Goal: Transaction & Acquisition: Purchase product/service

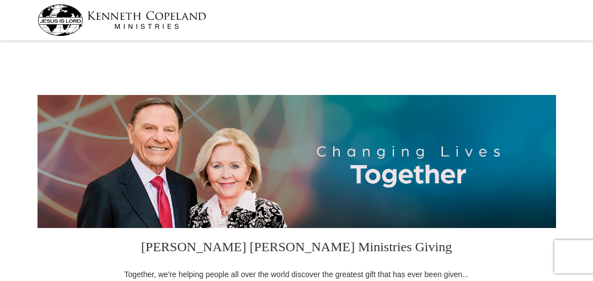
select select "WY"
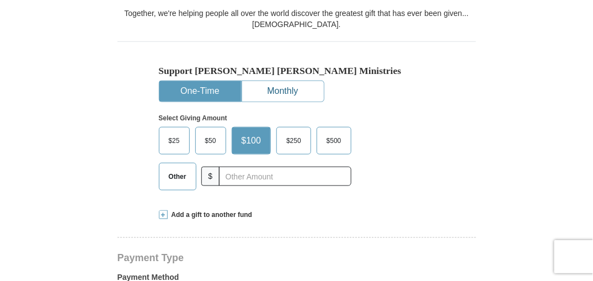
scroll to position [276, 0]
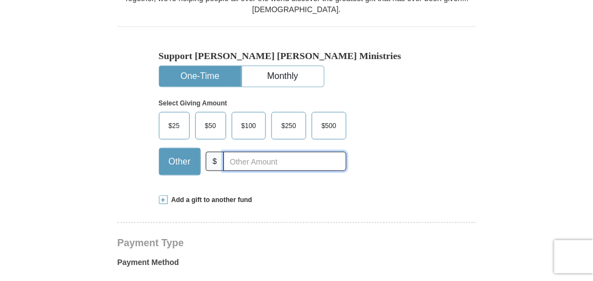
click at [227, 164] on input "text" at bounding box center [285, 161] width 123 height 19
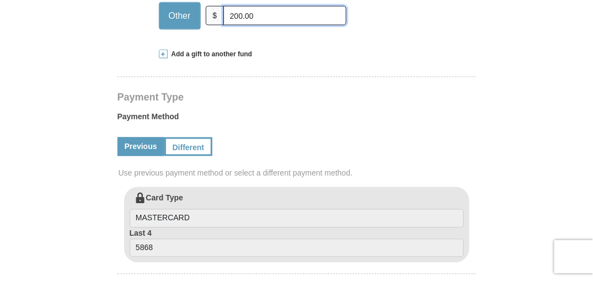
scroll to position [442, 0]
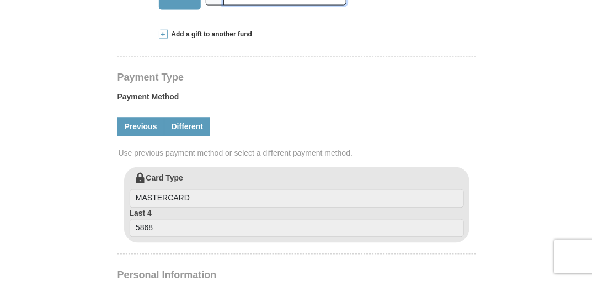
type input "200.00"
click at [193, 125] on link "Different" at bounding box center [187, 127] width 46 height 19
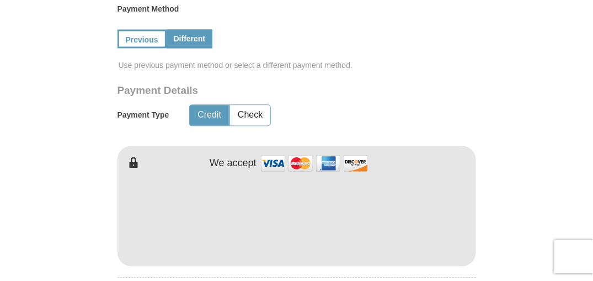
scroll to position [552, 0]
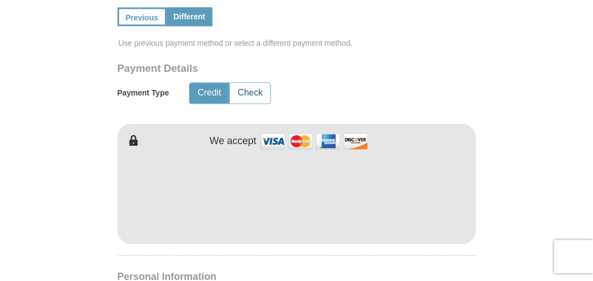
click at [252, 91] on button "Check" at bounding box center [250, 93] width 40 height 20
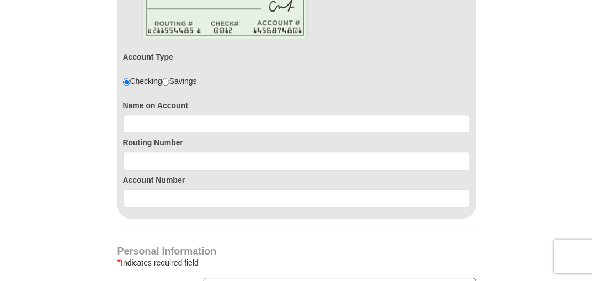
scroll to position [717, 0]
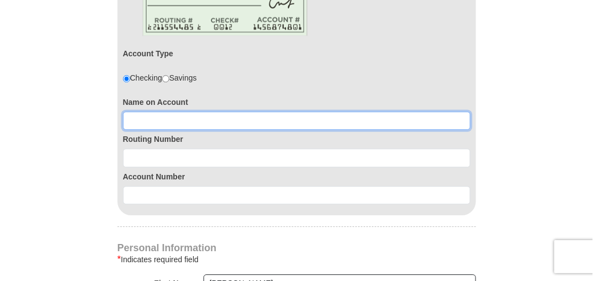
click at [177, 119] on input at bounding box center [297, 120] width 348 height 19
type input "102301092"
drag, startPoint x: 172, startPoint y: 119, endPoint x: 130, endPoint y: 116, distance: 41.5
click at [130, 116] on input "102301092" at bounding box center [297, 120] width 348 height 19
type input "Kiana Brown"
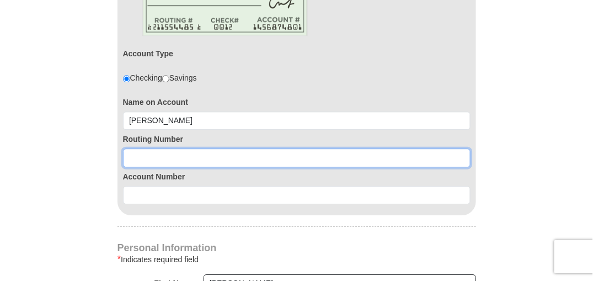
click at [137, 151] on input at bounding box center [297, 157] width 348 height 19
type input "102301092"
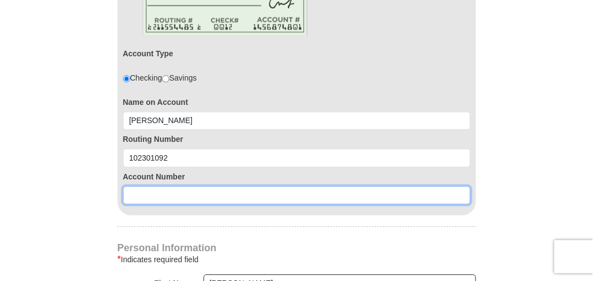
click at [142, 188] on input at bounding box center [297, 195] width 348 height 19
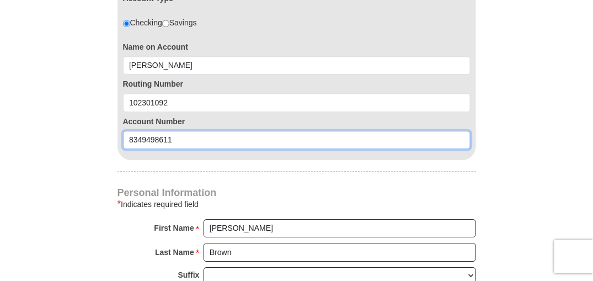
scroll to position [828, 0]
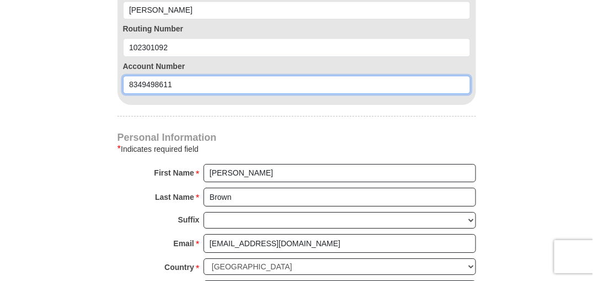
type input "8349498611"
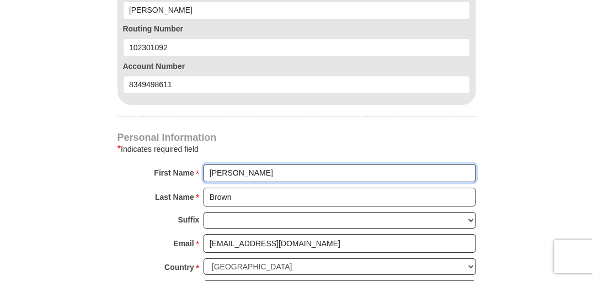
drag, startPoint x: 237, startPoint y: 172, endPoint x: 203, endPoint y: 172, distance: 34.2
click at [203, 172] on div "First Name * Jeremy Please enter First Name" at bounding box center [297, 176] width 359 height 24
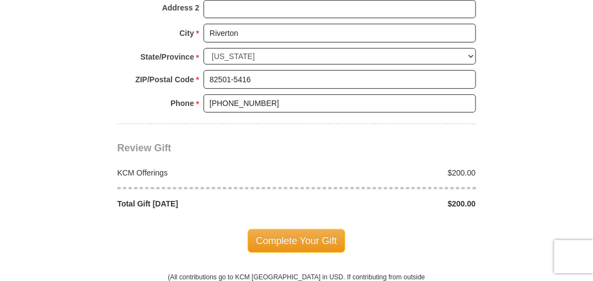
scroll to position [1159, 0]
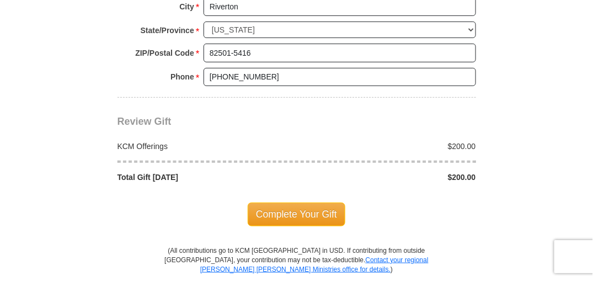
type input "Kiana"
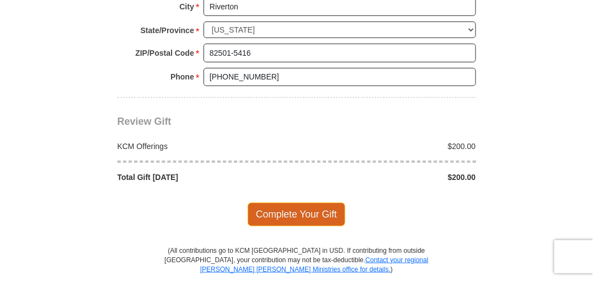
click at [296, 208] on span "Complete Your Gift" at bounding box center [297, 214] width 98 height 23
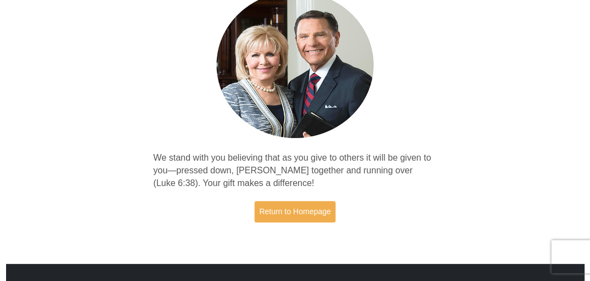
scroll to position [221, 0]
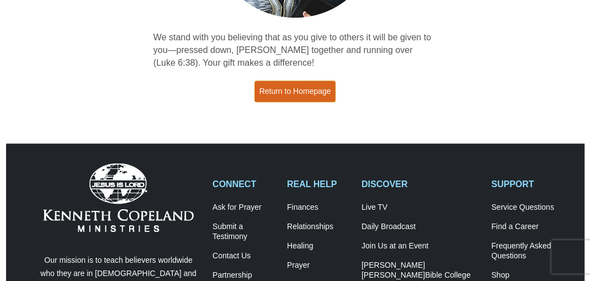
click at [313, 89] on link "Return to Homepage" at bounding box center [295, 92] width 82 height 22
